Goal: Information Seeking & Learning: Find contact information

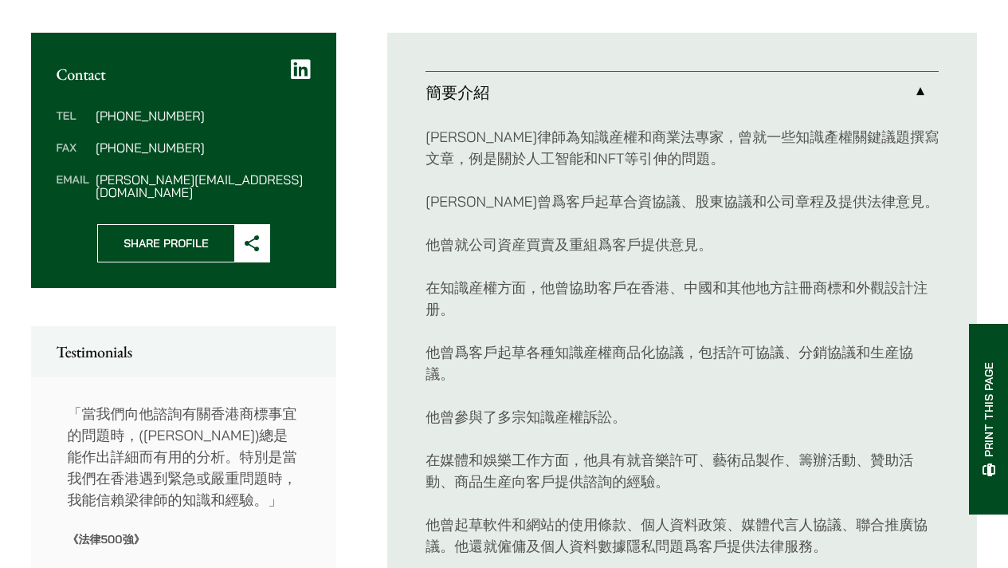
scroll to position [581, 0]
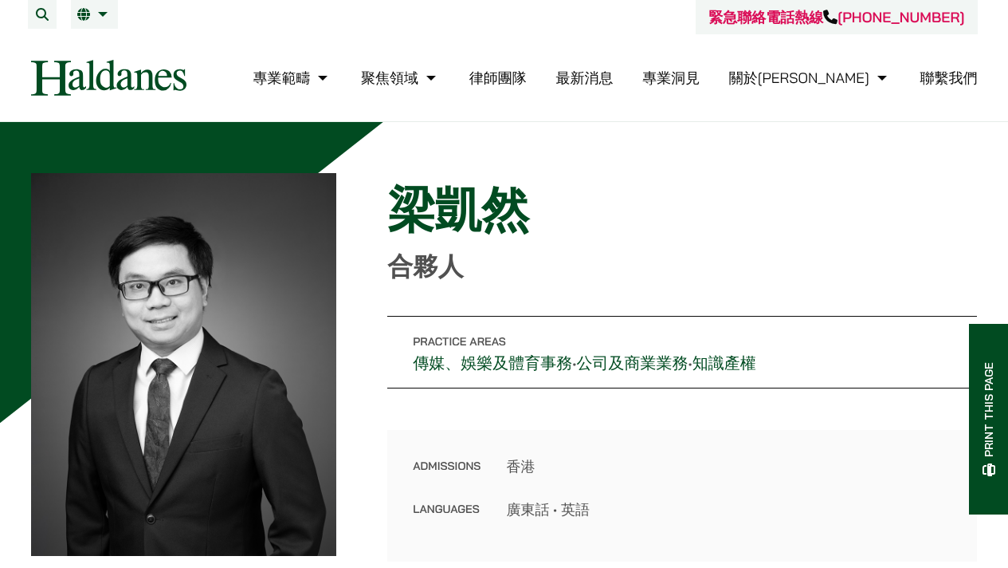
click at [444, 238] on h1 "梁凱然" at bounding box center [682, 209] width 590 height 57
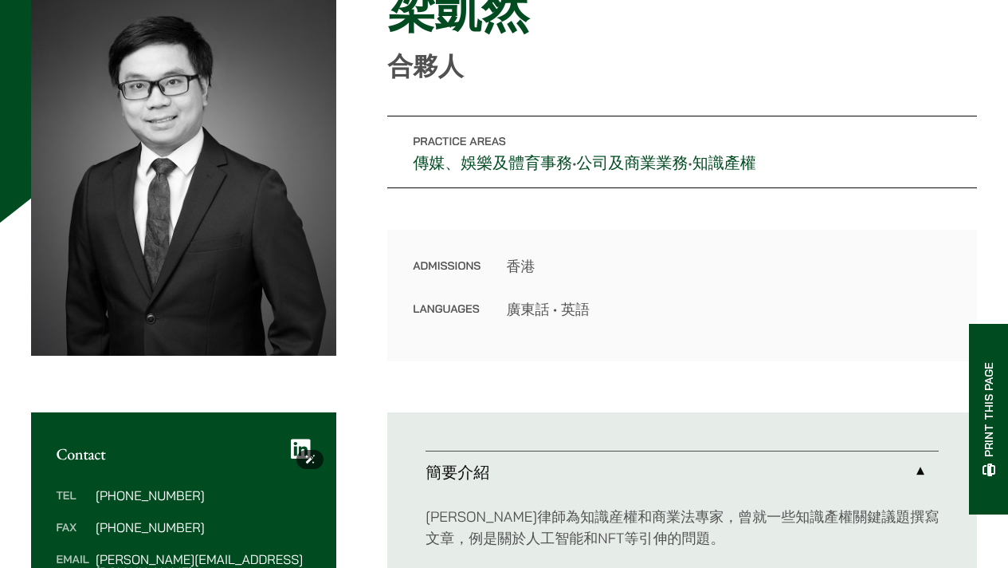
scroll to position [99, 0]
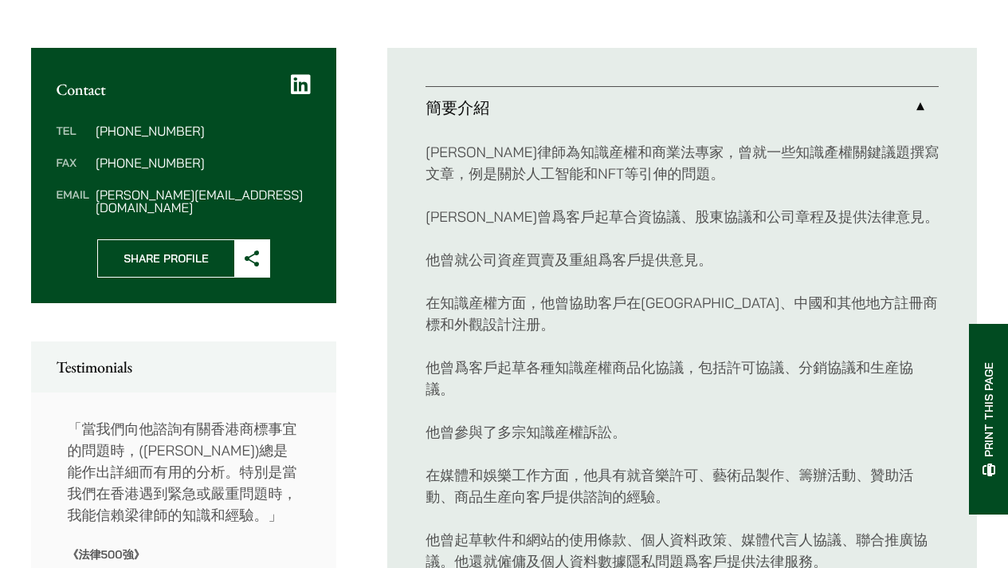
scroll to position [568, 0]
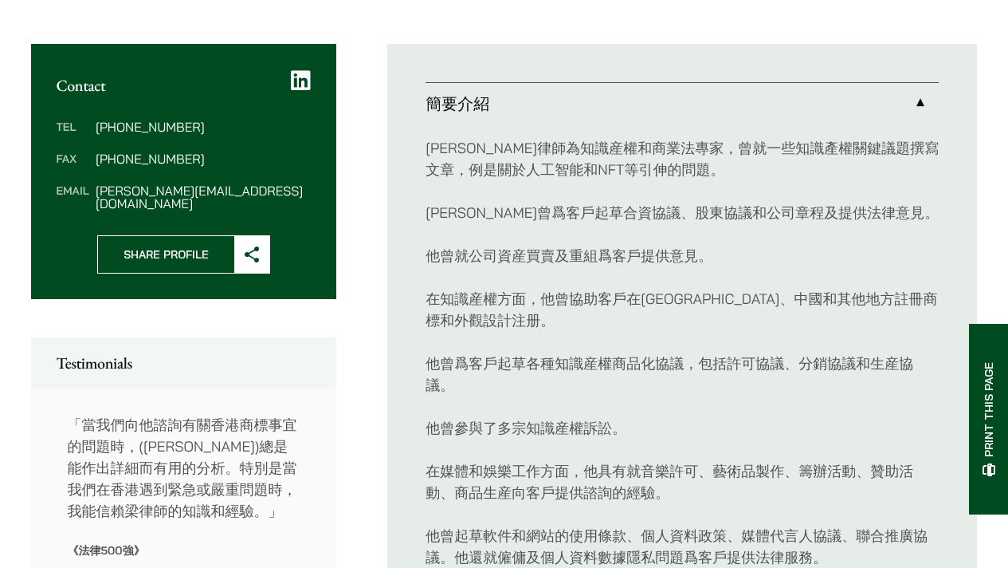
click at [234, 210] on dd "[PERSON_NAME][EMAIL_ADDRESS][DOMAIN_NAME]" at bounding box center [203, 197] width 215 height 26
copy div "[PERSON_NAME][EMAIL_ADDRESS][DOMAIN_NAME]"
